Goal: Navigation & Orientation: Find specific page/section

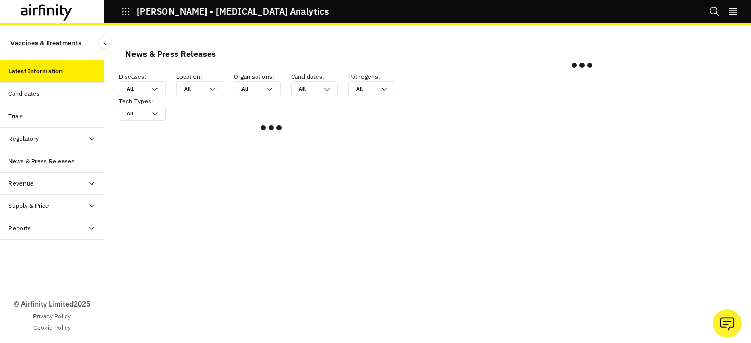
click at [68, 224] on div "Reports" at bounding box center [56, 228] width 96 height 9
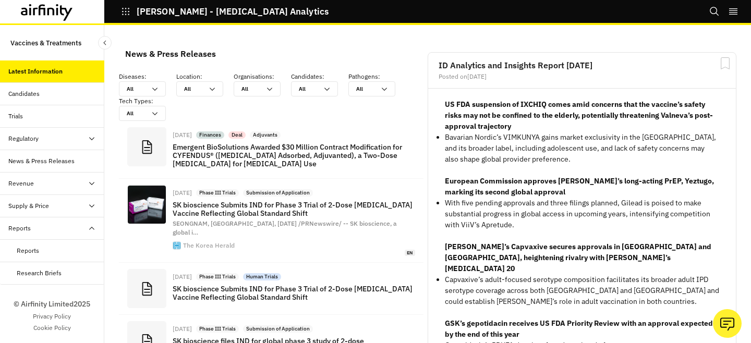
scroll to position [750, 313]
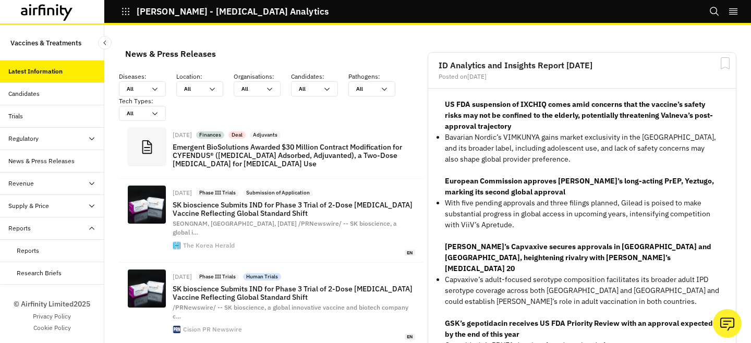
click at [62, 251] on div "Reports" at bounding box center [61, 250] width 88 height 9
